Goal: Book appointment/travel/reservation

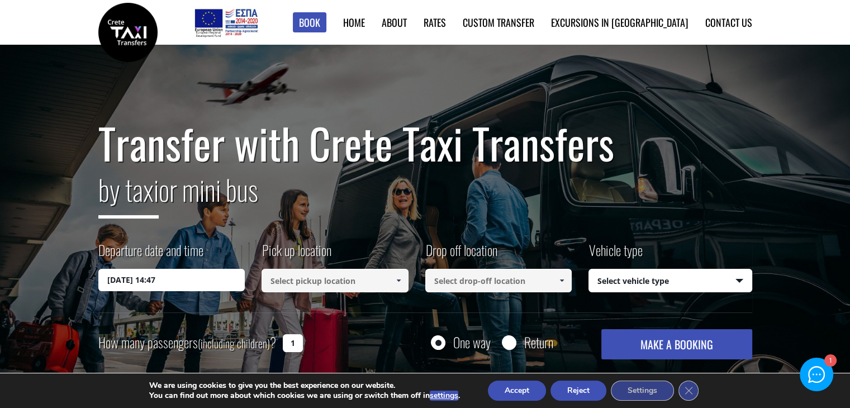
click at [338, 275] on input at bounding box center [334, 280] width 147 height 23
type input "ш"
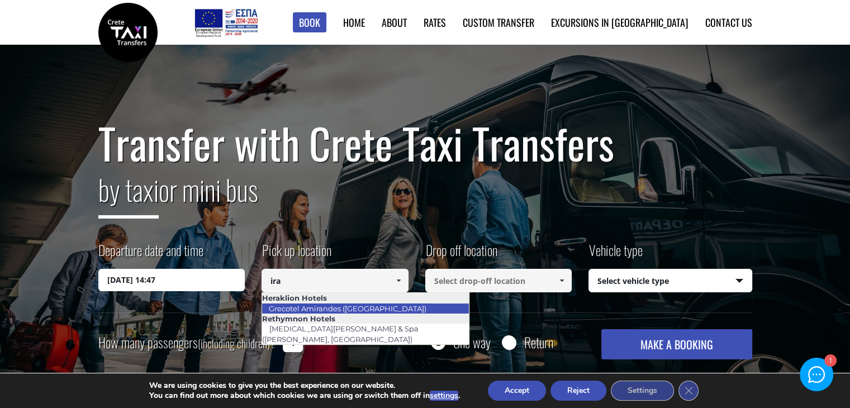
click at [331, 308] on link "Grecotel Amirandes ([GEOGRAPHIC_DATA])" at bounding box center [347, 309] width 172 height 16
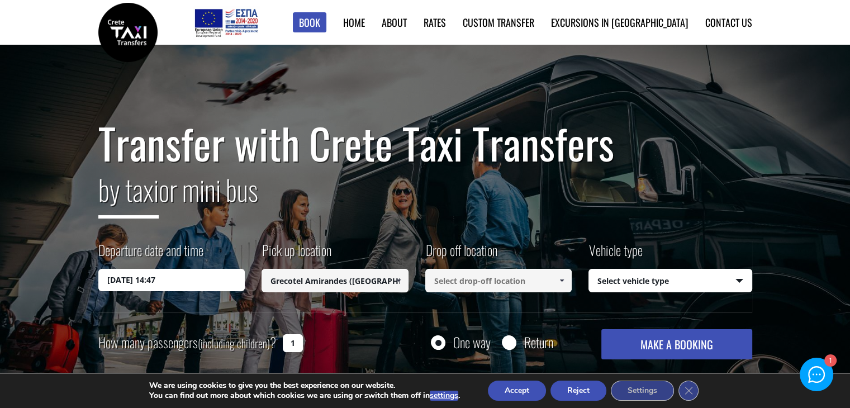
type input "Grecotel Amirandes ([GEOGRAPHIC_DATA])"
click at [469, 278] on input at bounding box center [498, 280] width 147 height 23
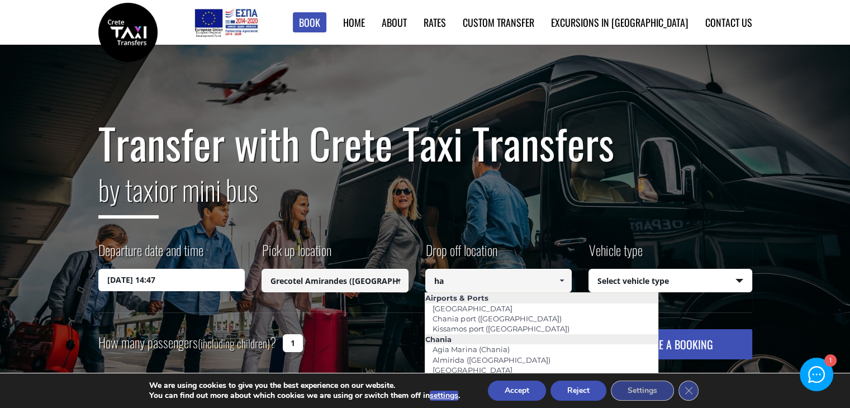
type input "h"
